Goal: Task Accomplishment & Management: Manage account settings

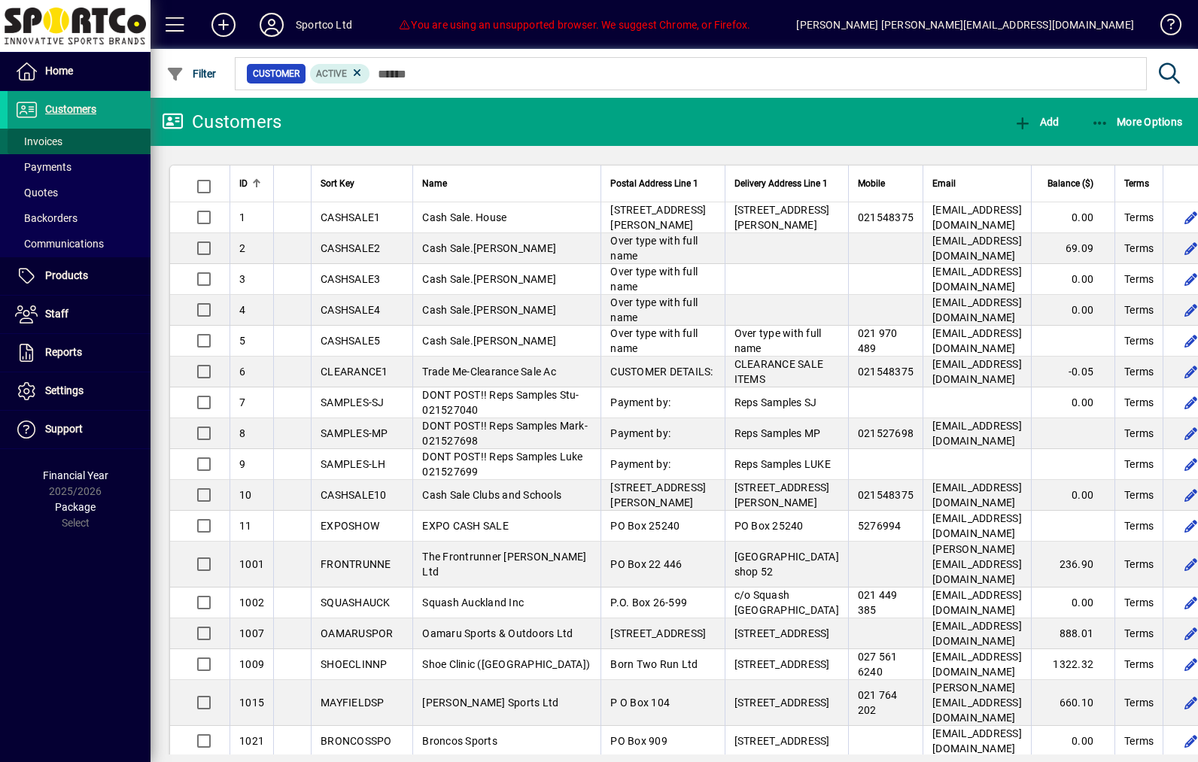
click at [73, 147] on span at bounding box center [79, 141] width 143 height 36
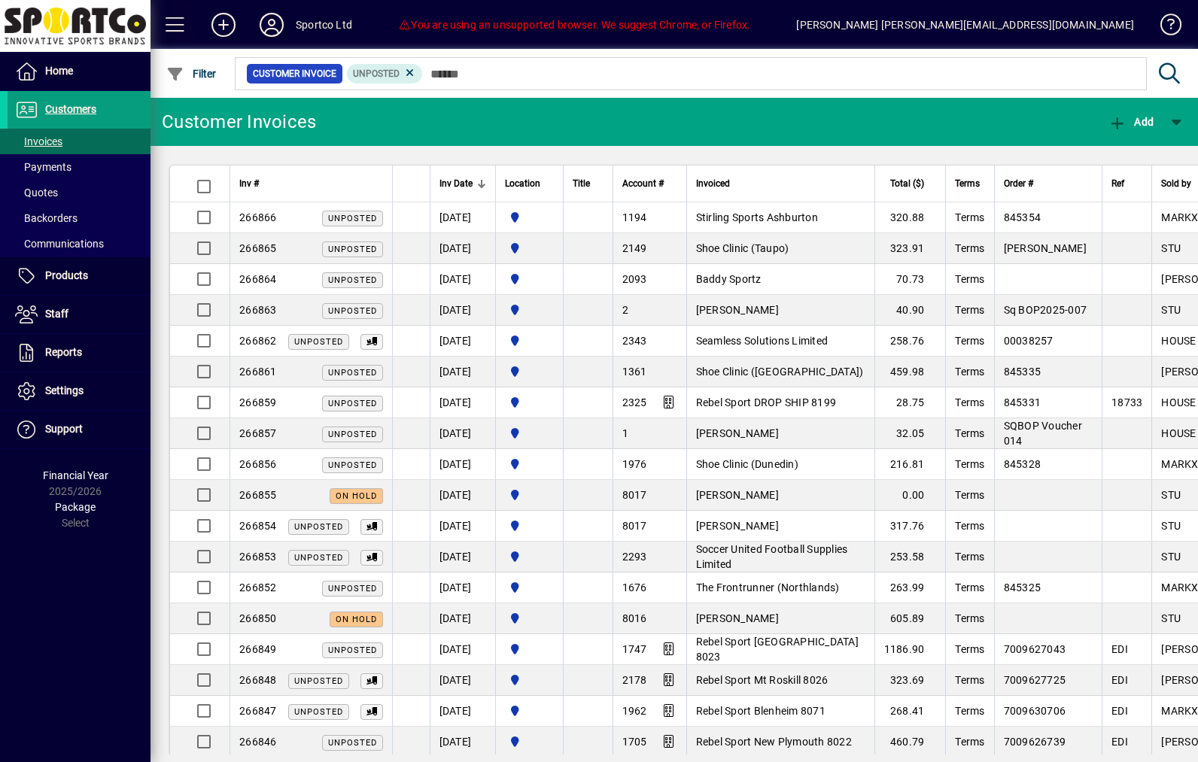
click at [184, 31] on span at bounding box center [175, 25] width 36 height 36
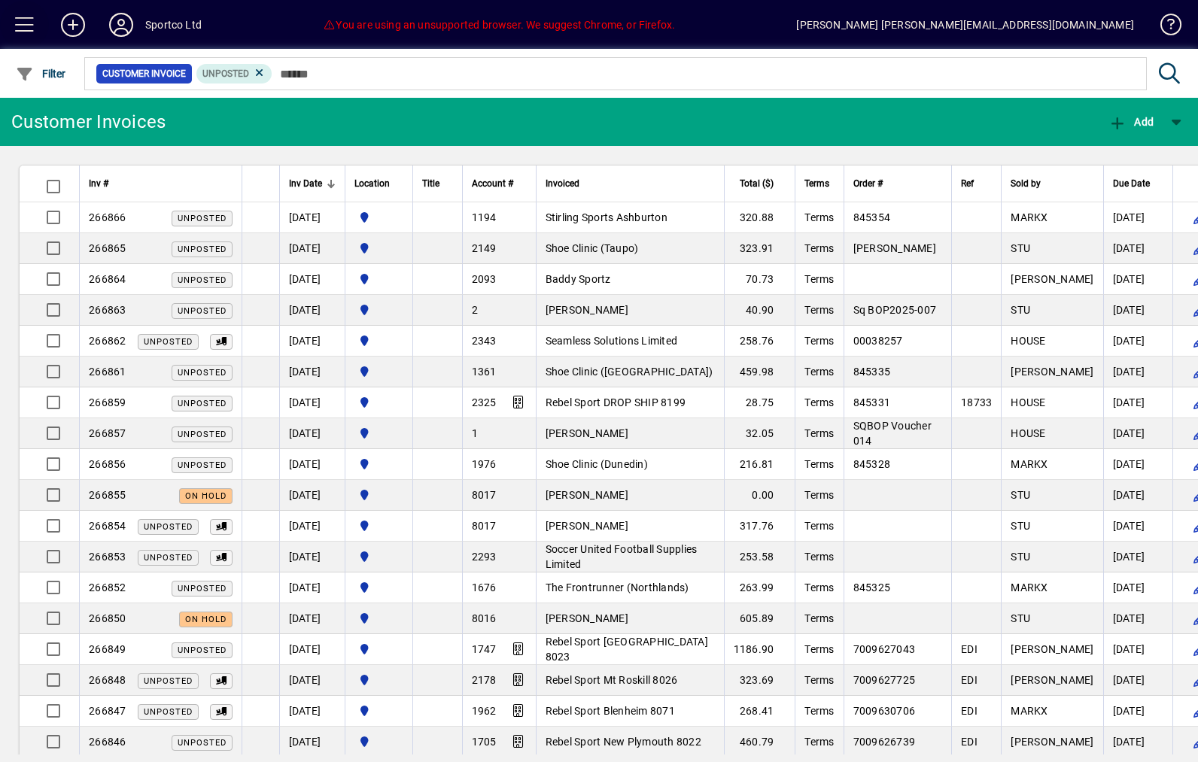
click at [29, 38] on span at bounding box center [25, 25] width 36 height 36
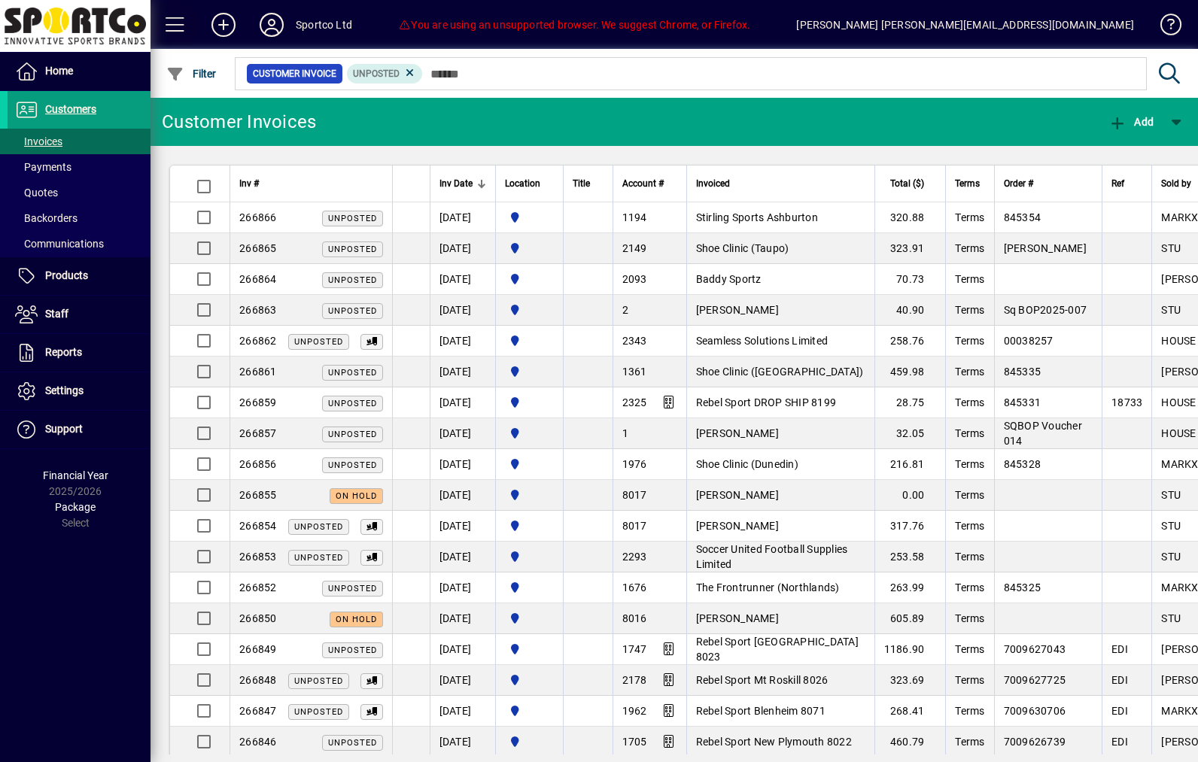
click at [187, 23] on span at bounding box center [175, 25] width 36 height 36
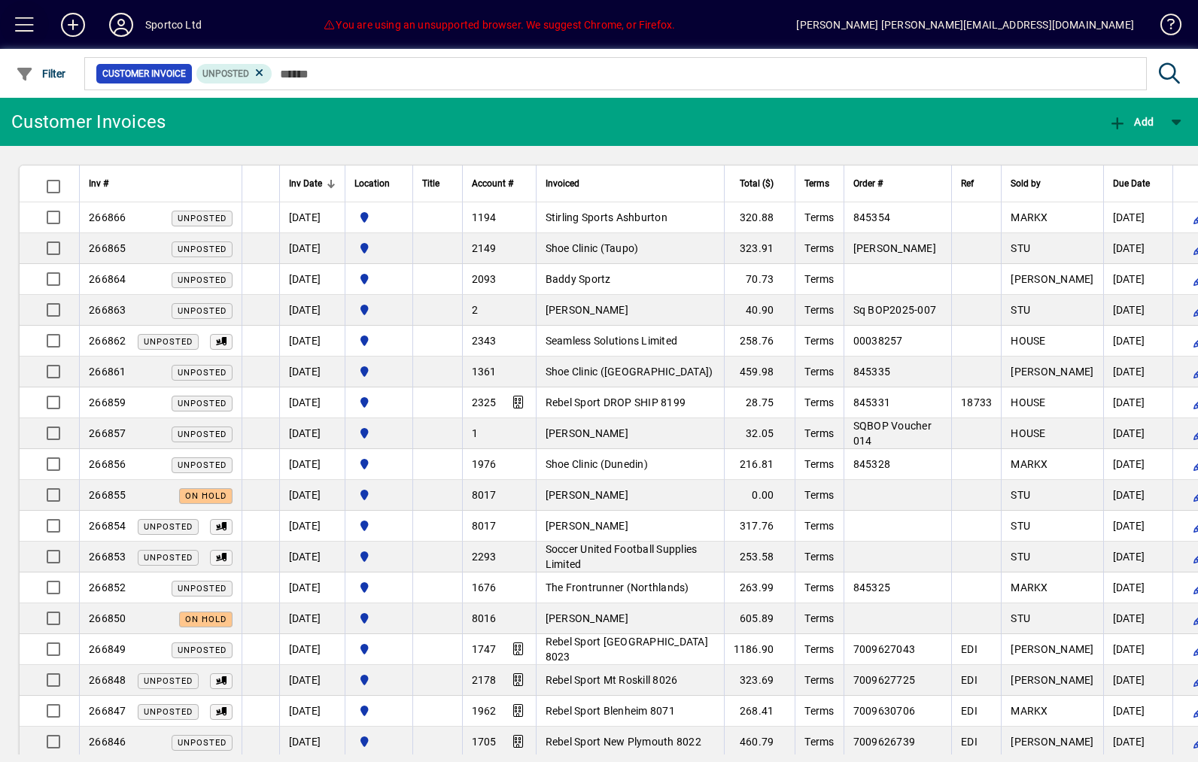
click at [38, 35] on span at bounding box center [25, 25] width 36 height 36
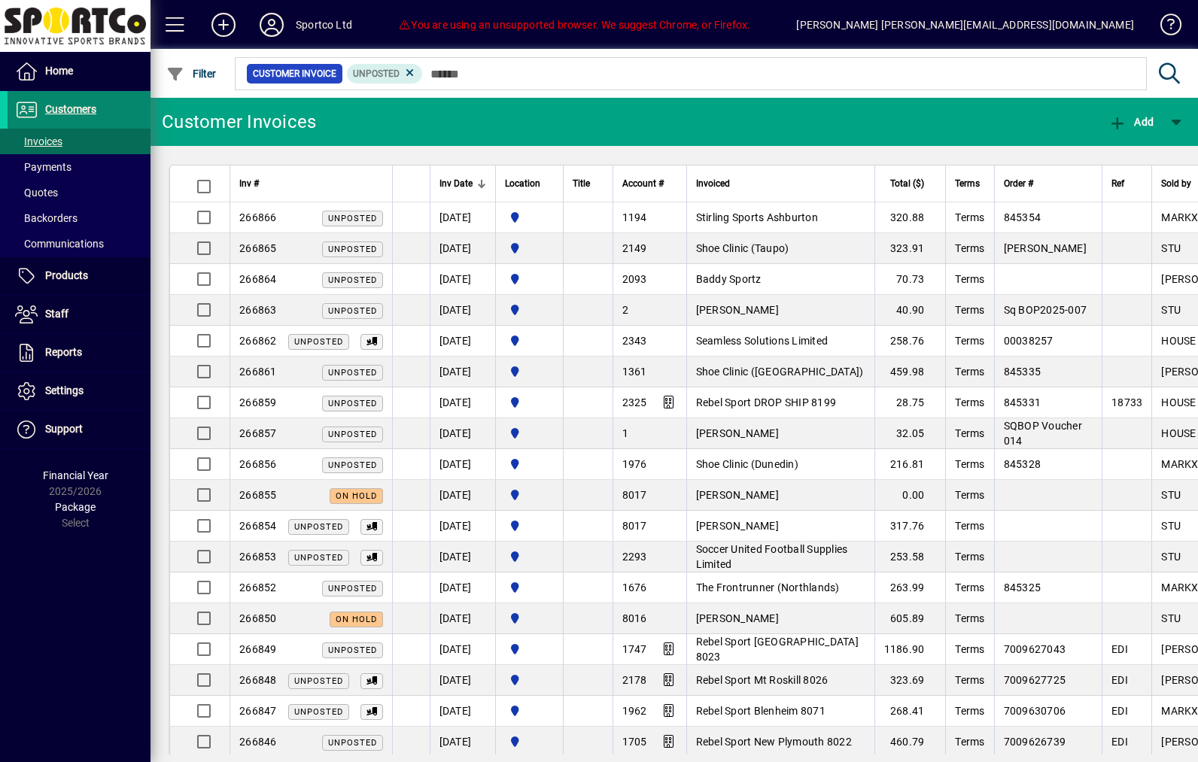
click at [68, 124] on span at bounding box center [79, 110] width 143 height 36
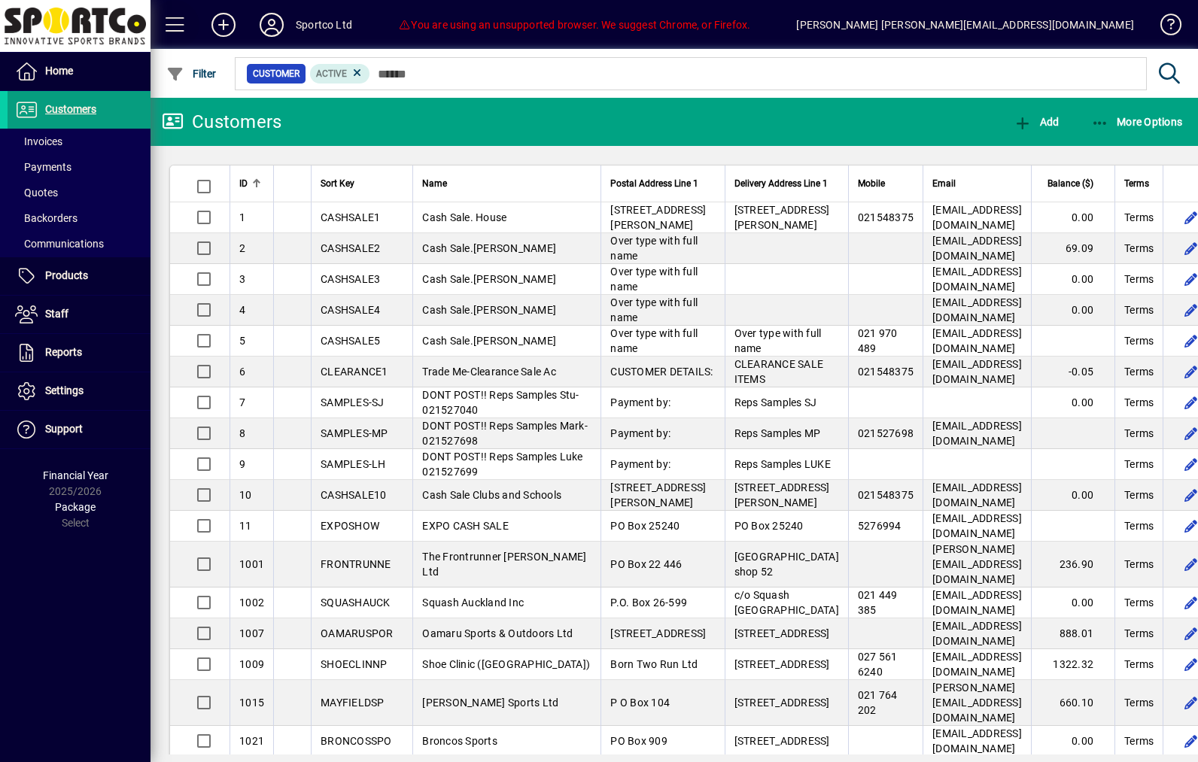
click at [172, 35] on span at bounding box center [175, 25] width 36 height 36
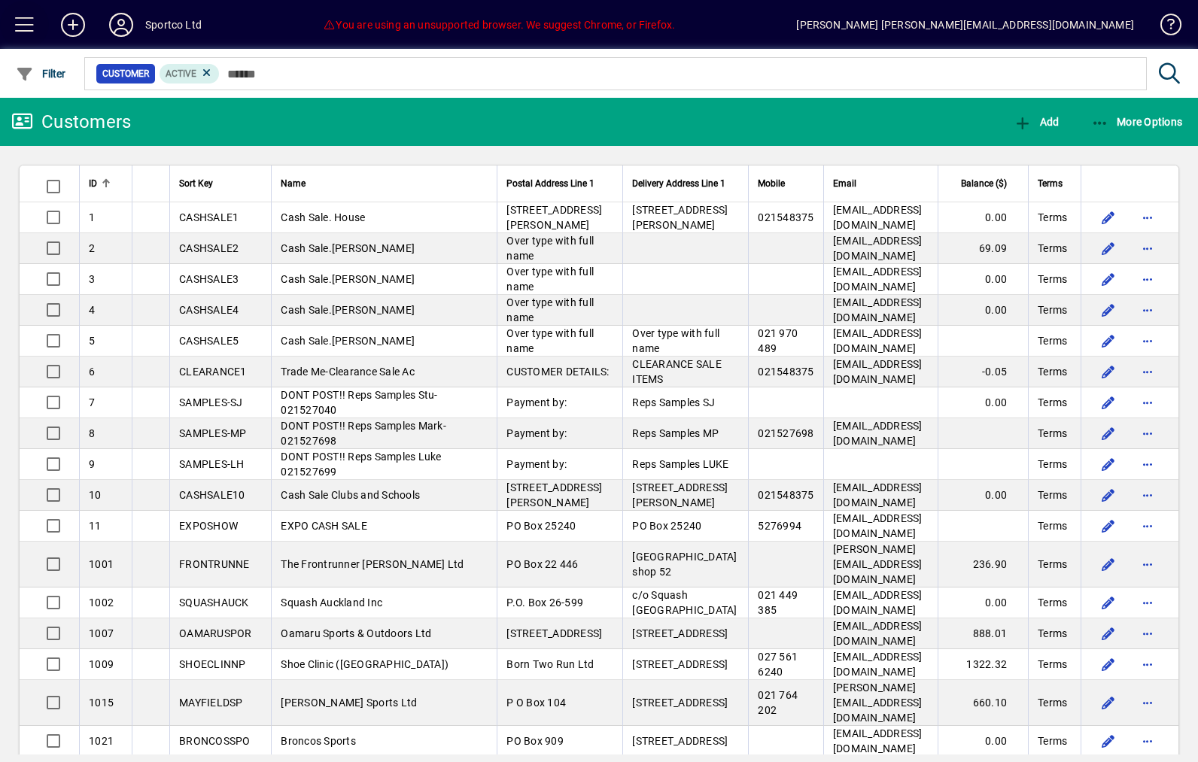
click at [32, 30] on span at bounding box center [25, 25] width 36 height 36
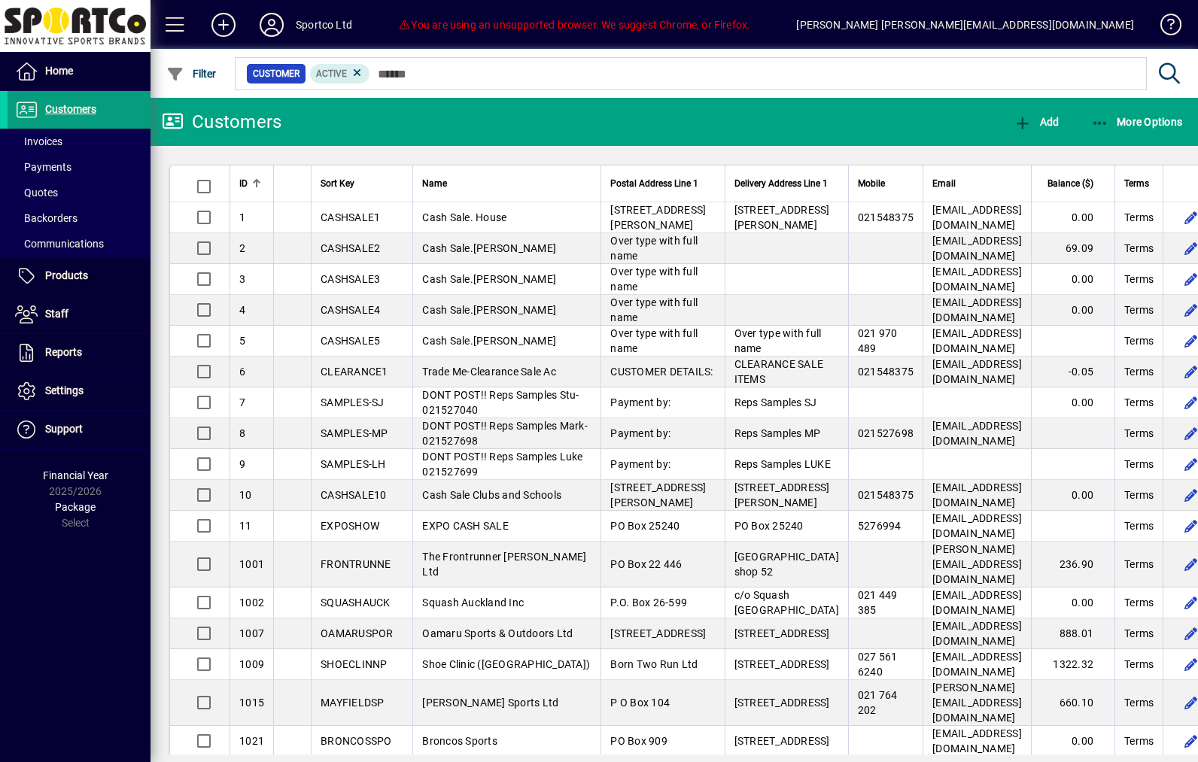
click at [180, 15] on span at bounding box center [175, 25] width 36 height 36
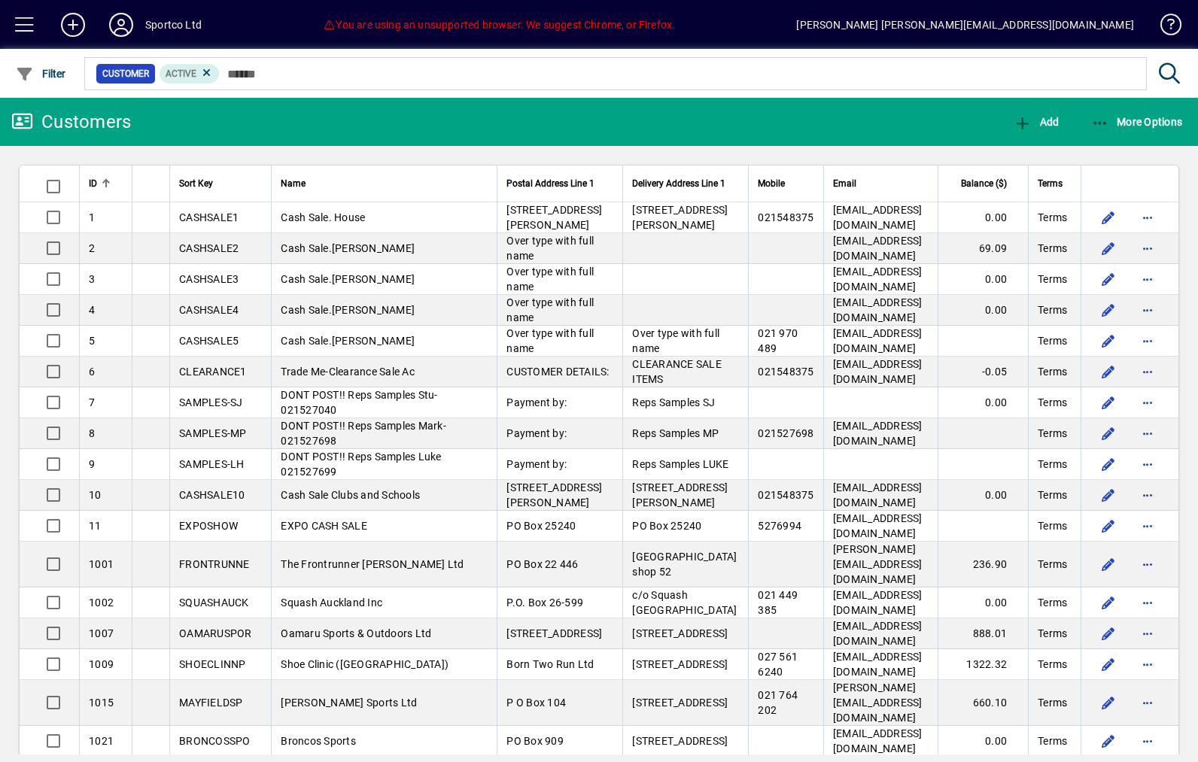
click at [38, 27] on span at bounding box center [25, 25] width 36 height 36
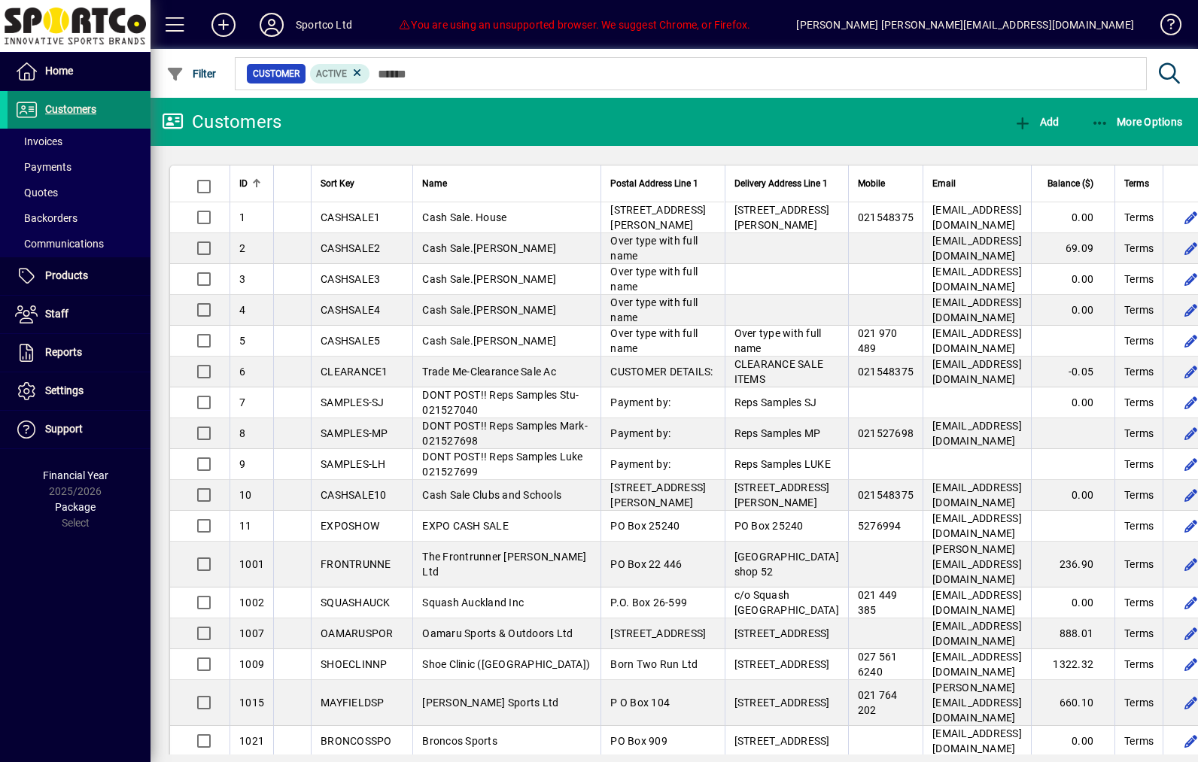
click at [108, 122] on span at bounding box center [79, 110] width 143 height 36
click at [98, 153] on span at bounding box center [79, 167] width 143 height 36
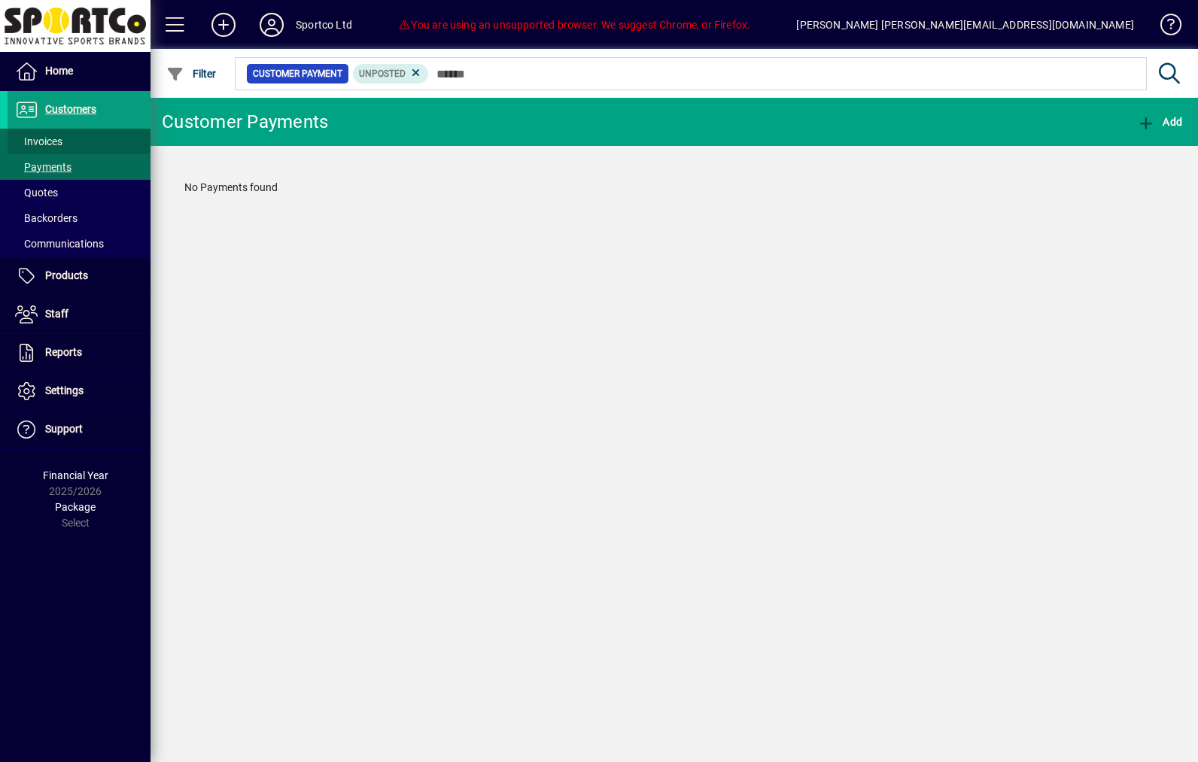
click at [102, 139] on span at bounding box center [79, 141] width 143 height 36
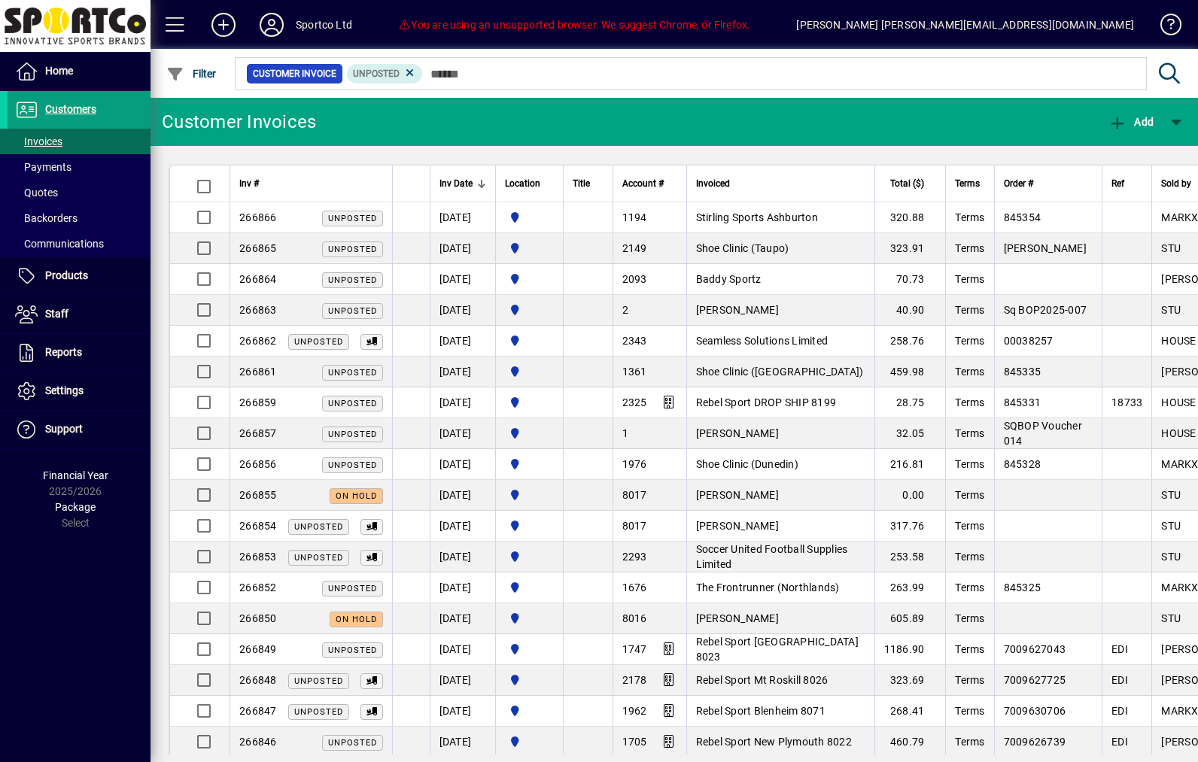
click at [192, 32] on span at bounding box center [175, 25] width 36 height 36
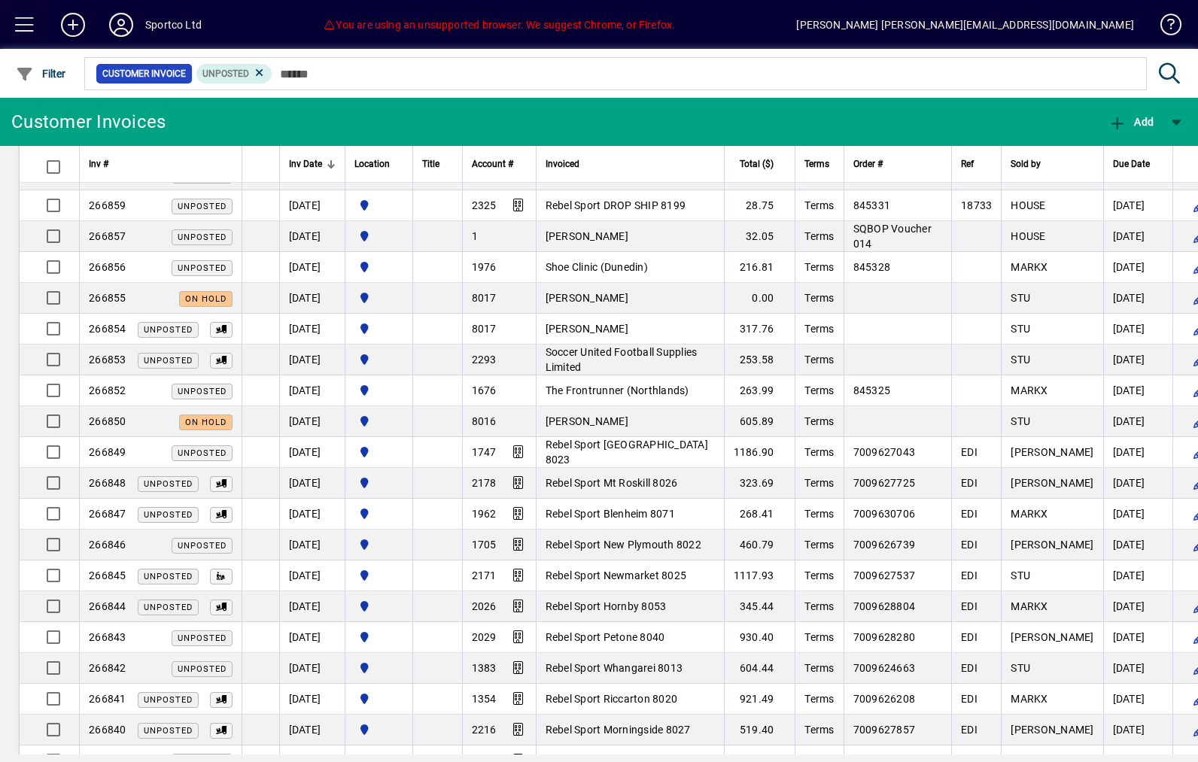
scroll to position [196, 0]
click at [40, 26] on span at bounding box center [25, 25] width 36 height 36
